Goal: Task Accomplishment & Management: Manage account settings

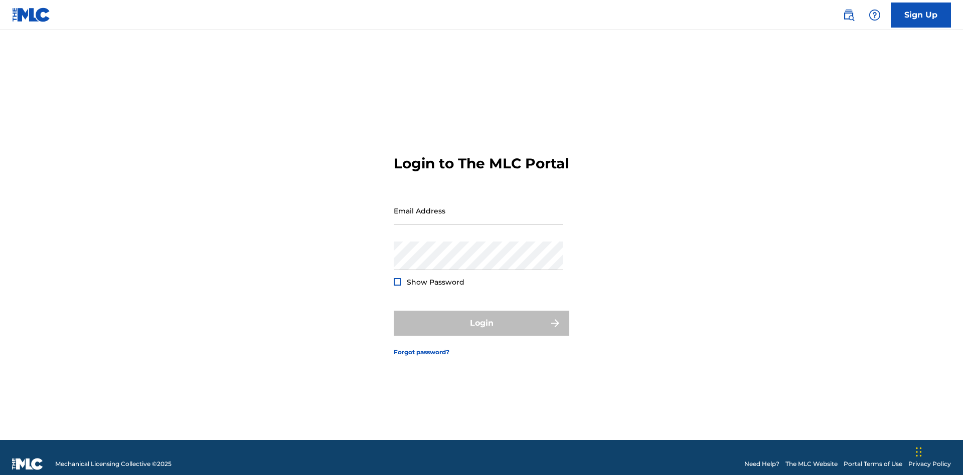
scroll to position [13, 0]
click at [478, 206] on input "Email Address" at bounding box center [479, 211] width 170 height 29
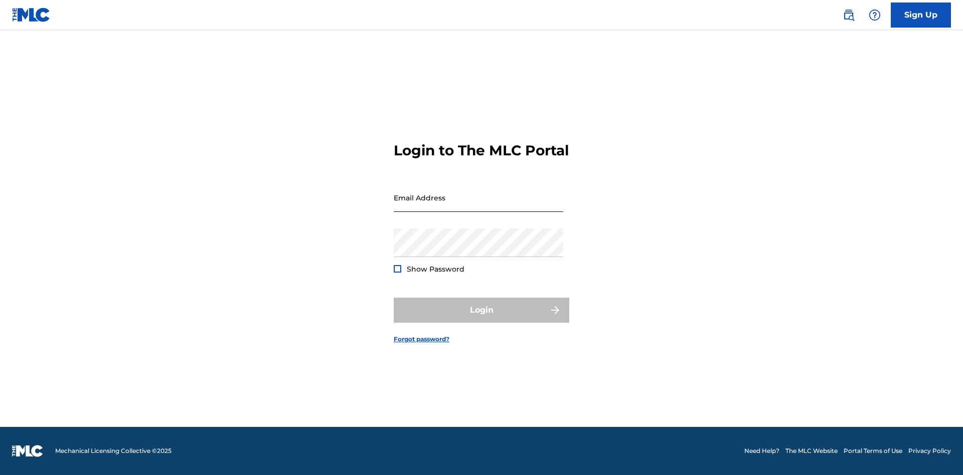
scroll to position [13, 0]
type input "[EMAIL_ADDRESS][DOMAIN_NAME]"
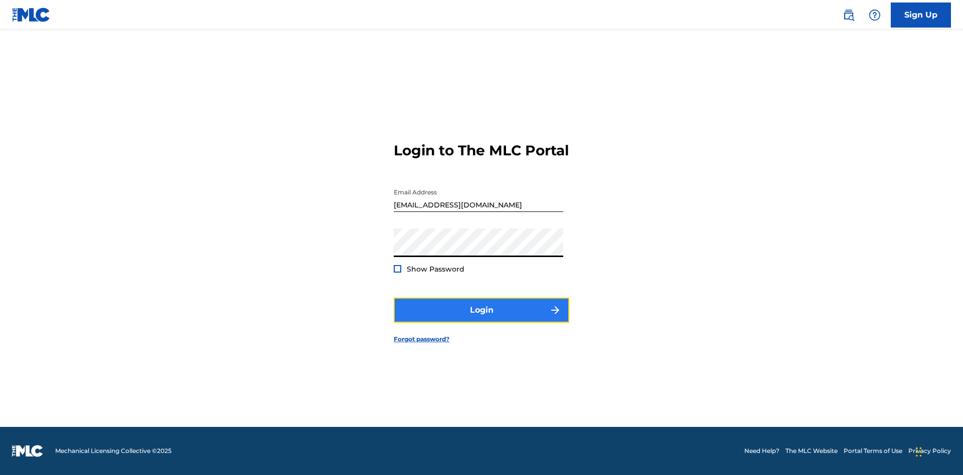
click at [481, 319] on button "Login" at bounding box center [482, 310] width 176 height 25
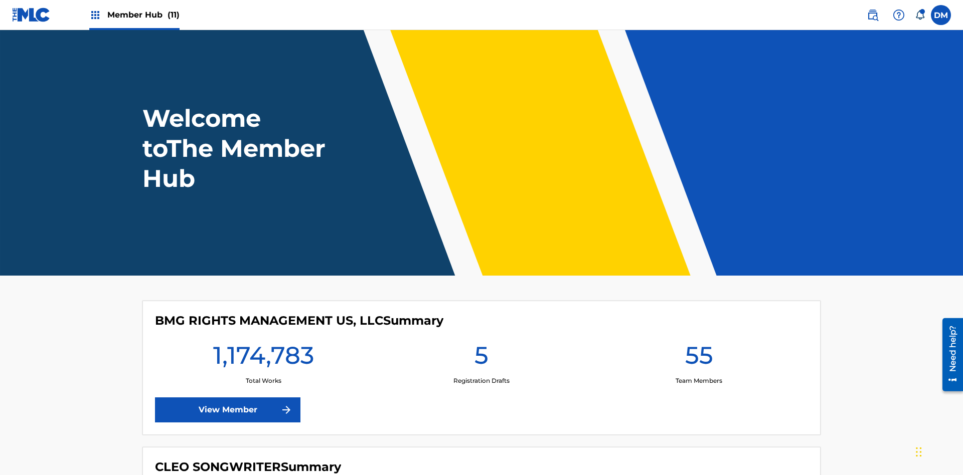
click at [143, 15] on span "Member Hub (11)" at bounding box center [143, 15] width 72 height 12
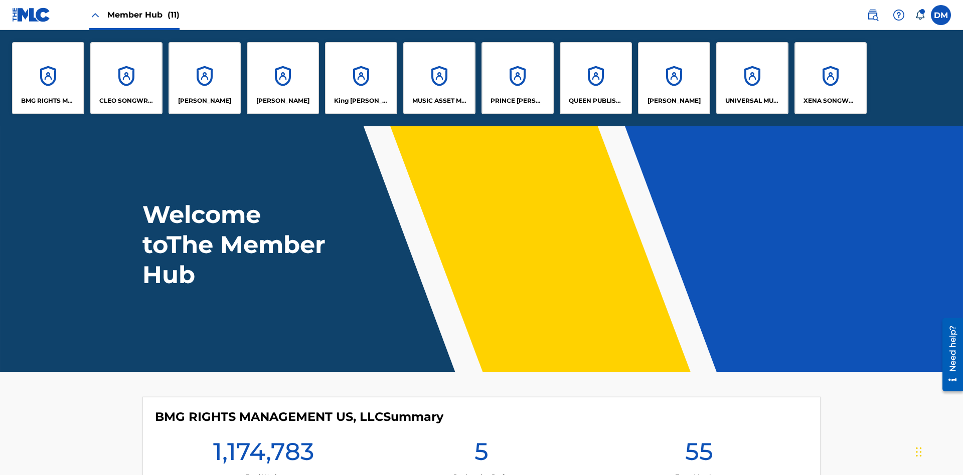
scroll to position [36, 0]
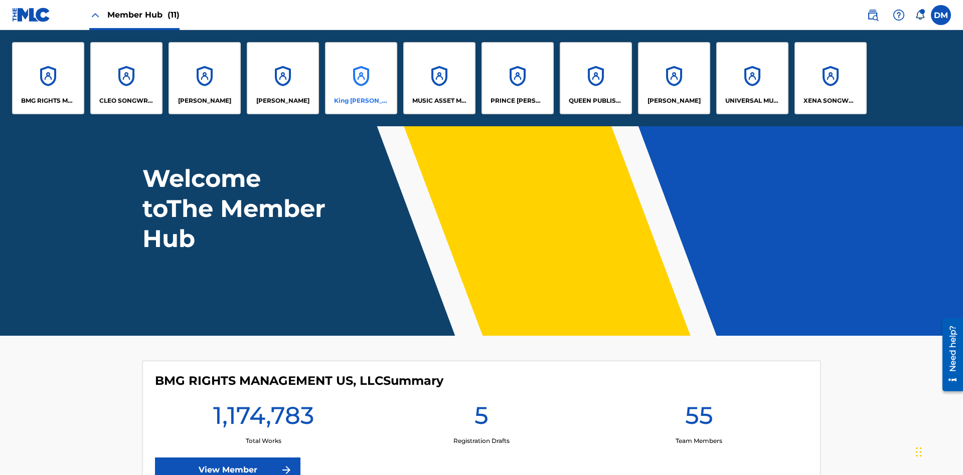
click at [361, 101] on p "King [PERSON_NAME]" at bounding box center [361, 100] width 55 height 9
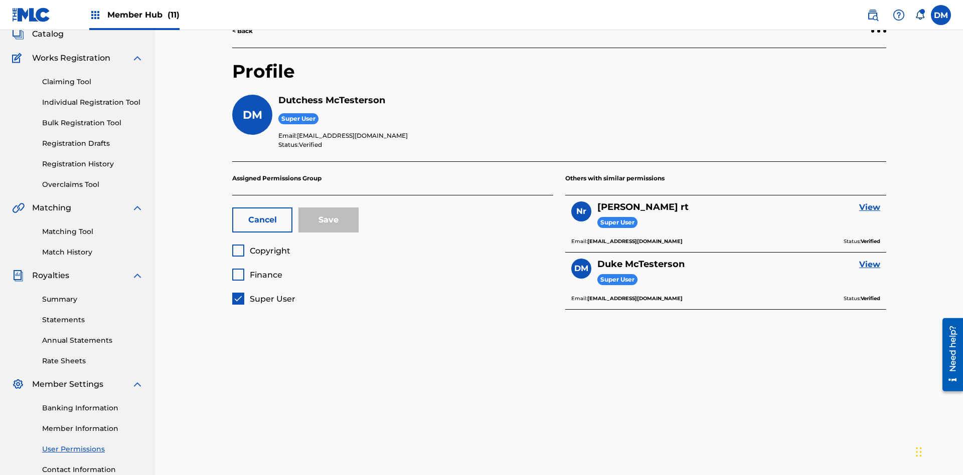
scroll to position [146, 0]
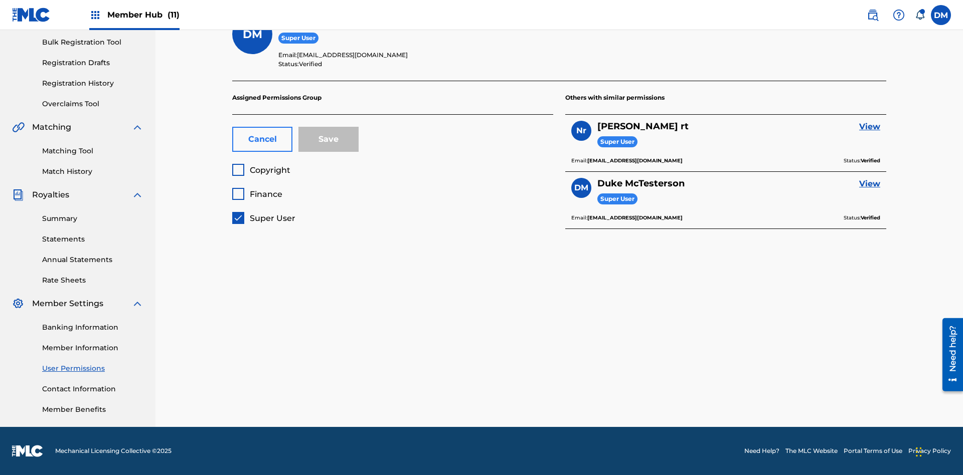
click at [262, 139] on button "Cancel" at bounding box center [262, 139] width 60 height 25
click at [261, 170] on span "Copyright" at bounding box center [270, 171] width 41 height 10
click at [257, 194] on span "Finance" at bounding box center [266, 195] width 33 height 10
click at [329, 139] on button "Save" at bounding box center [328, 139] width 60 height 25
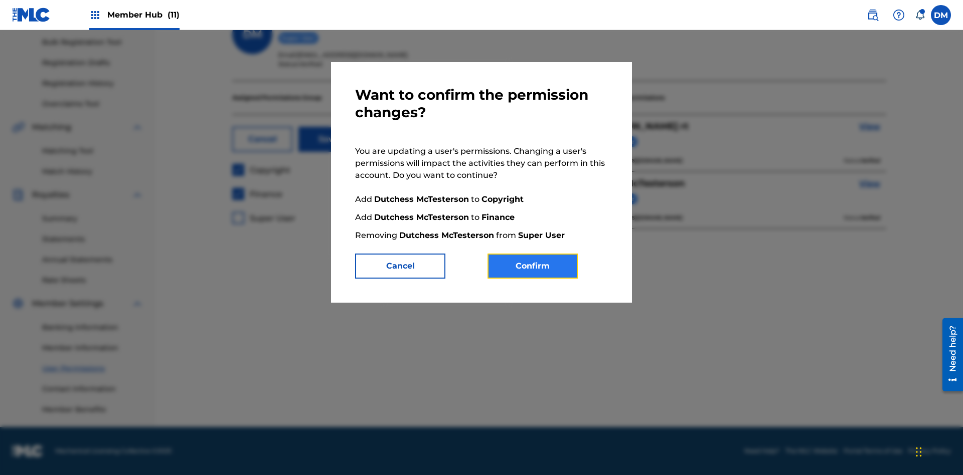
click at [533, 266] on button "Confirm" at bounding box center [532, 266] width 90 height 25
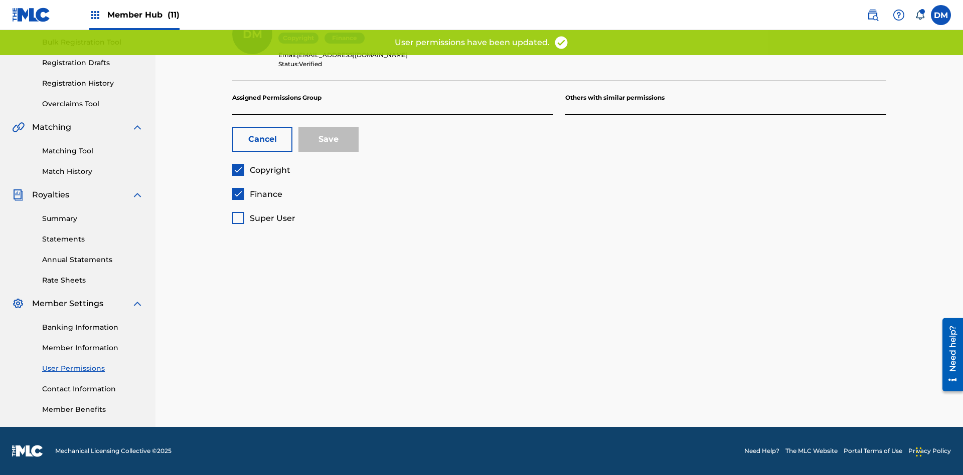
click at [257, 194] on span "Finance" at bounding box center [266, 195] width 33 height 10
click at [329, 139] on button "Save" at bounding box center [328, 139] width 60 height 25
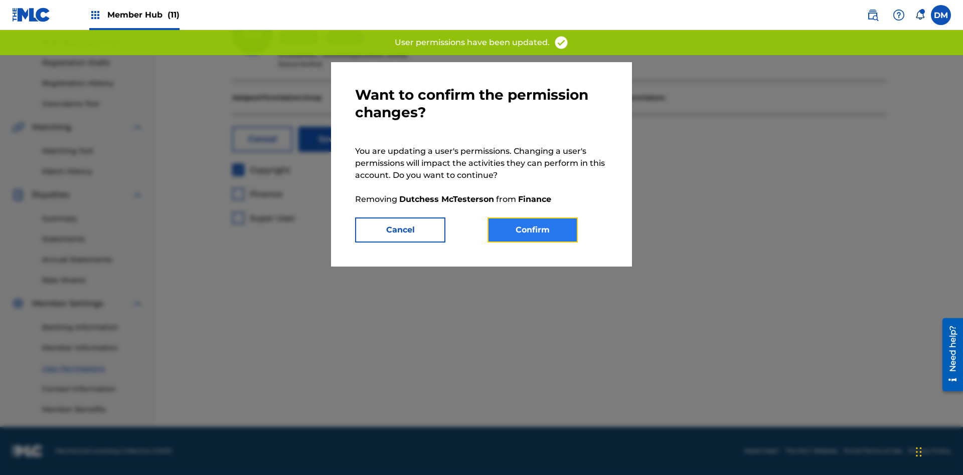
click at [533, 230] on button "Confirm" at bounding box center [532, 230] width 90 height 25
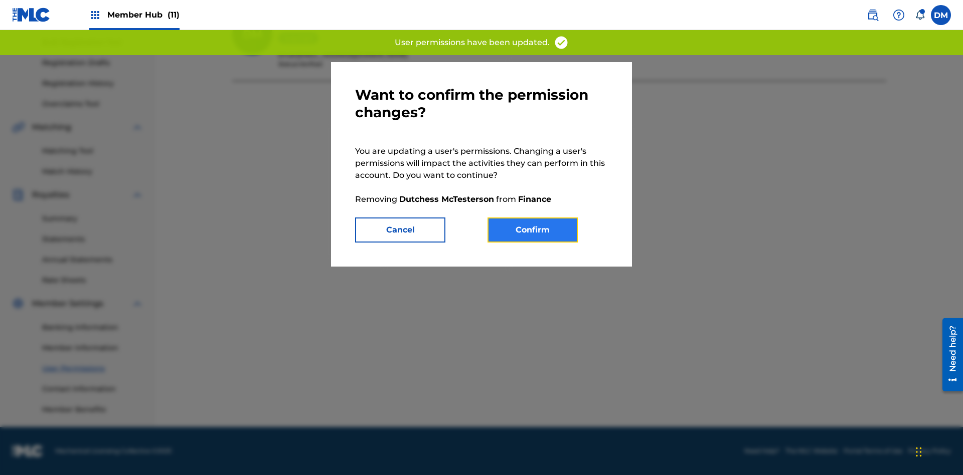
scroll to position [118, 0]
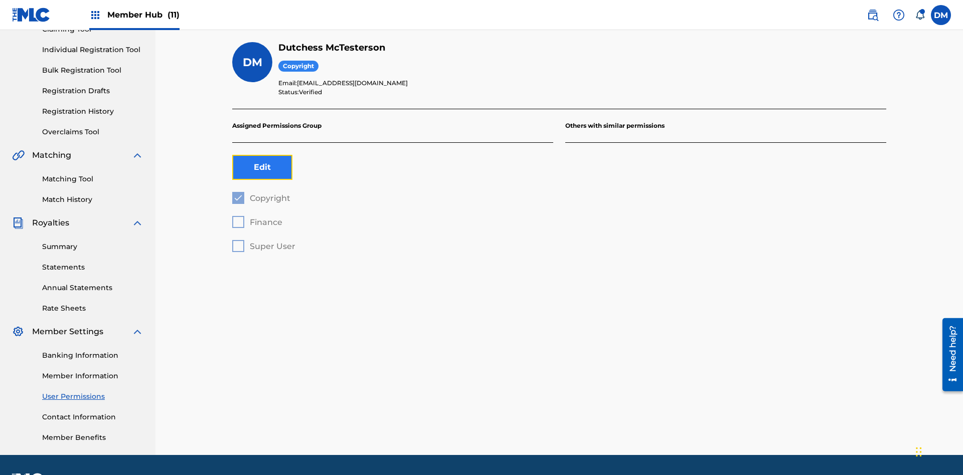
click at [262, 155] on button "Edit" at bounding box center [262, 167] width 60 height 25
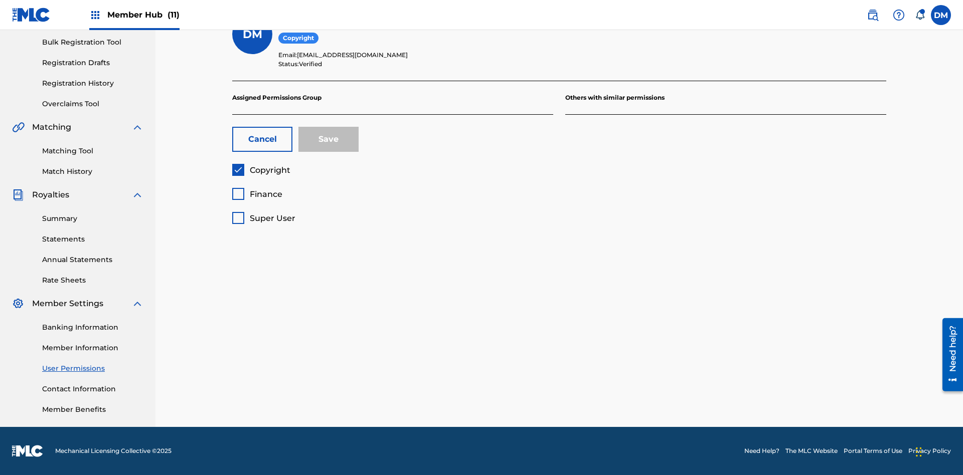
click at [261, 170] on span "Copyright" at bounding box center [270, 171] width 41 height 10
click at [257, 194] on span "Finance" at bounding box center [266, 195] width 33 height 10
click at [329, 139] on button "Save" at bounding box center [328, 139] width 60 height 25
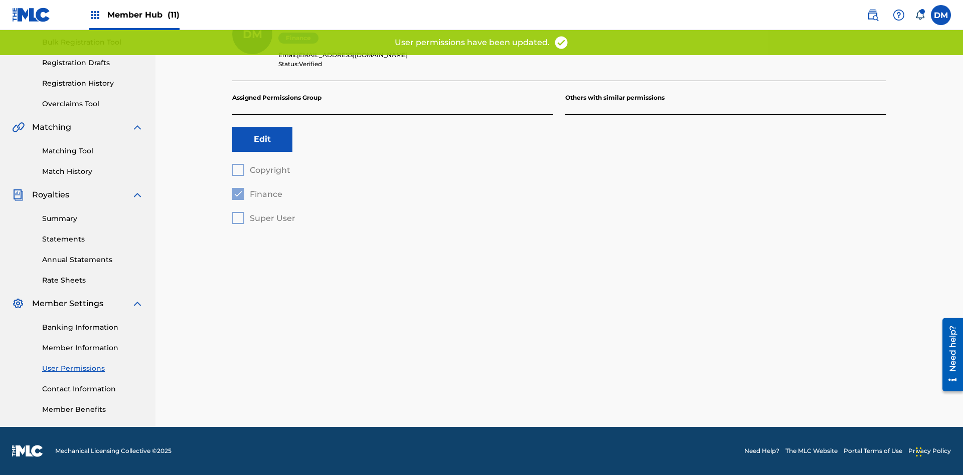
scroll to position [118, 0]
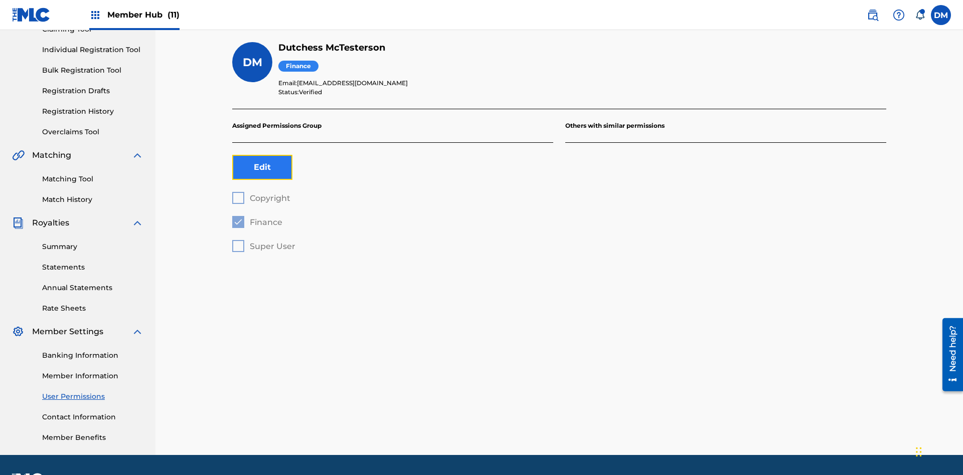
click at [262, 155] on button "Edit" at bounding box center [262, 167] width 60 height 25
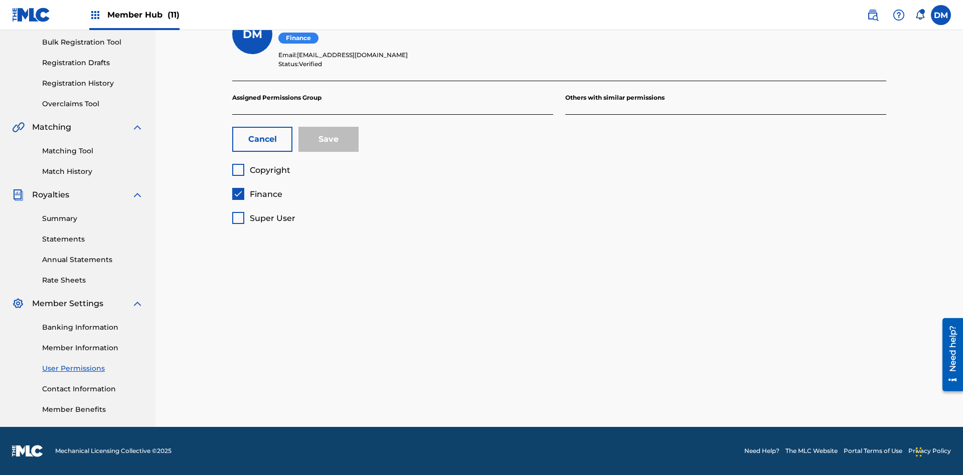
click at [257, 194] on span "Finance" at bounding box center [266, 195] width 33 height 10
click at [263, 218] on span "Super User" at bounding box center [273, 219] width 46 height 10
click at [329, 139] on button "Save" at bounding box center [328, 139] width 60 height 25
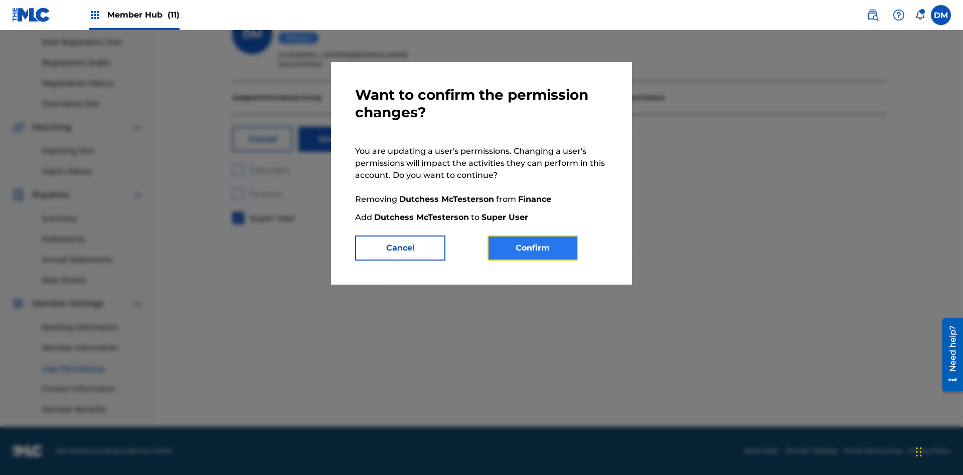
click at [533, 248] on button "Confirm" at bounding box center [532, 248] width 90 height 25
